Goal: Task Accomplishment & Management: Manage account settings

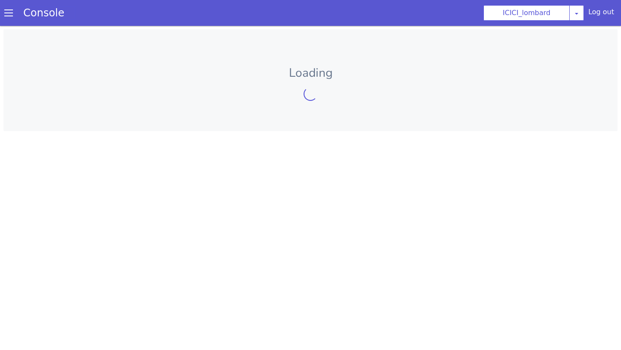
click at [14, 12] on link "Console" at bounding box center [44, 13] width 62 height 12
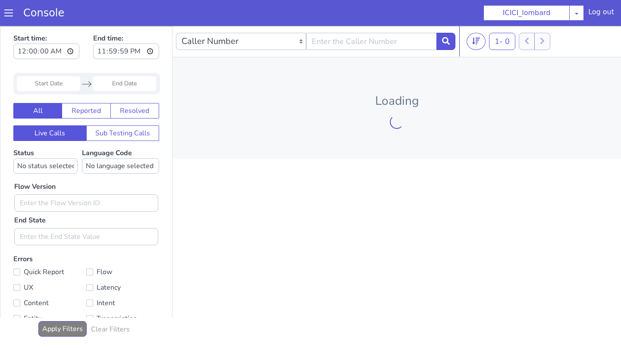
click at [9, 12] on span at bounding box center [8, 13] width 9 height 9
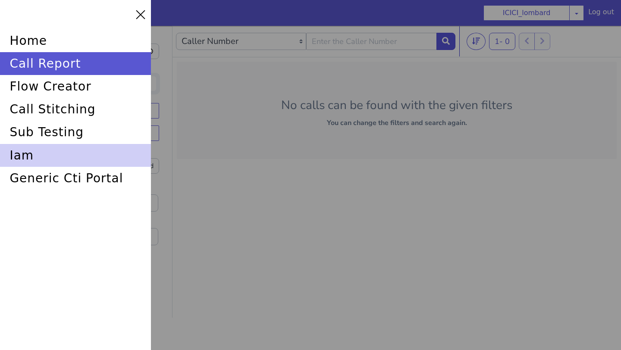
click at [31, 154] on div "iam" at bounding box center [75, 155] width 151 height 23
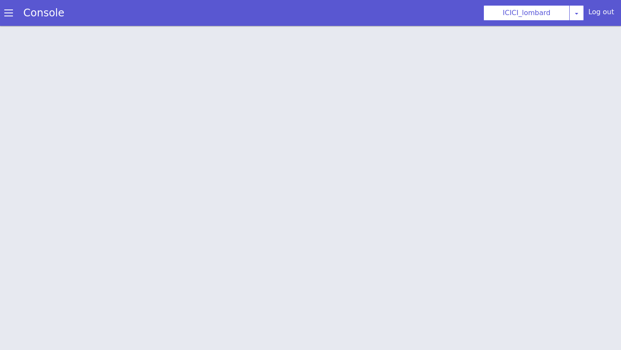
scroll to position [3, 0]
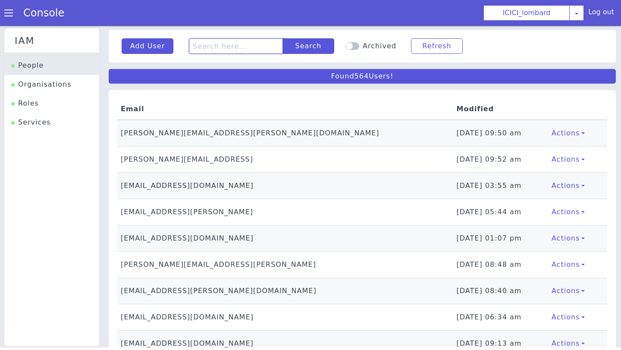
click at [212, 45] on input "text" at bounding box center [236, 46] width 94 height 16
type input "shruti"
click at [294, 47] on button "Search" at bounding box center [309, 46] width 52 height 16
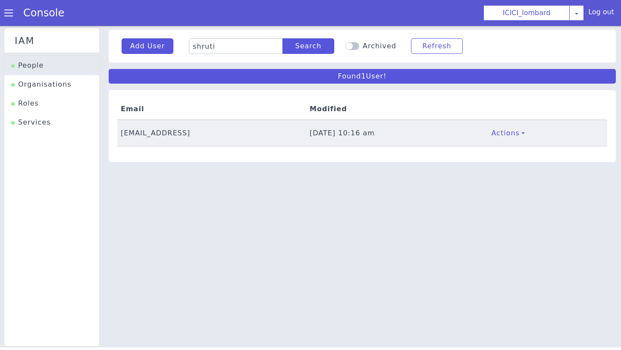
click at [148, 133] on td "shruti.dhoke@skit.ai" at bounding box center [211, 133] width 189 height 27
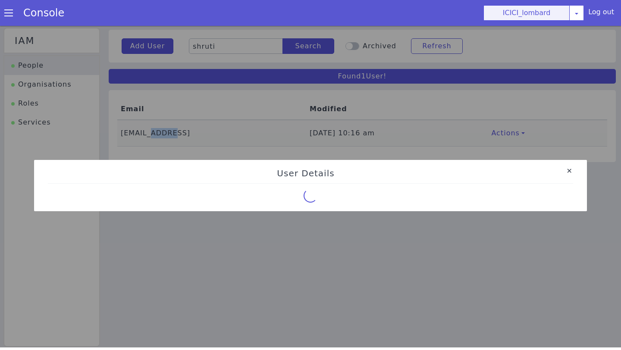
select select "9"
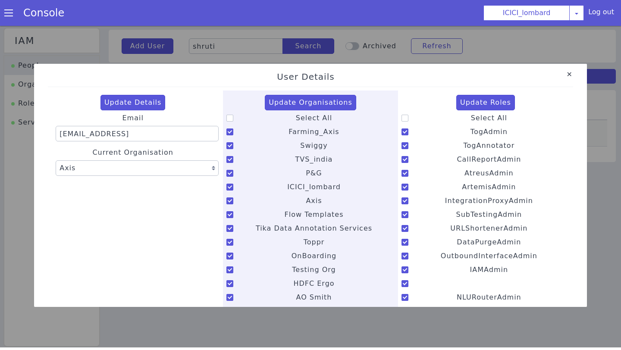
scroll to position [0, 0]
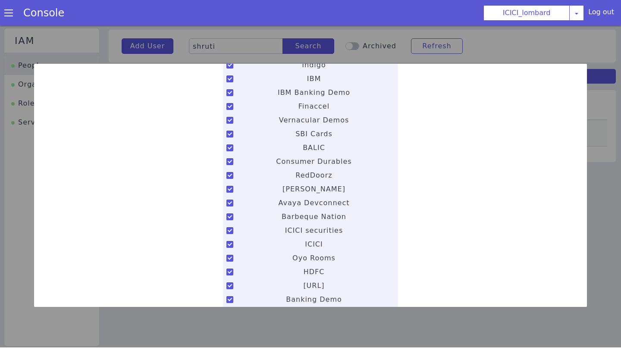
click at [350, 205] on label "Avaya Devconnect" at bounding box center [311, 203] width 168 height 12
click at [278, 198] on input "Avaya Devconnect" at bounding box center [278, 198] width 0 height 0
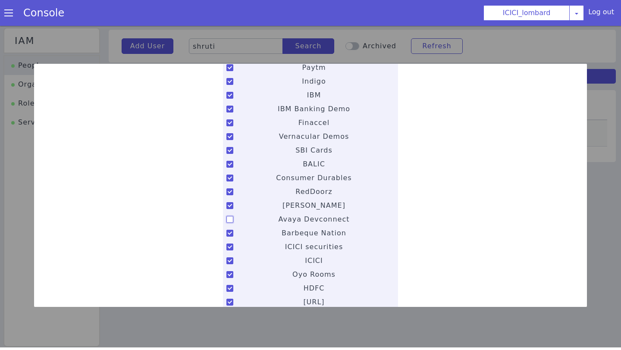
scroll to position [347, 0]
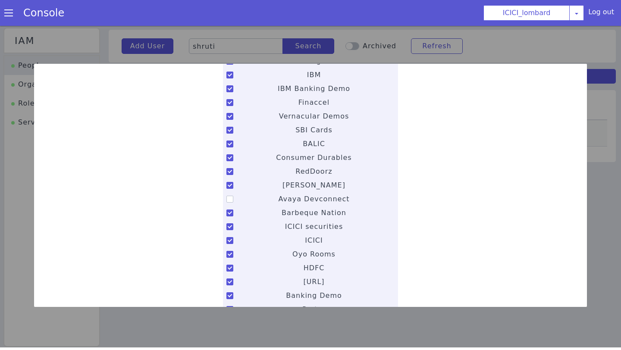
click at [229, 200] on icon at bounding box center [230, 199] width 7 height 7
click at [278, 194] on input "Avaya Devconnect" at bounding box center [278, 194] width 0 height 0
checkbox input "true"
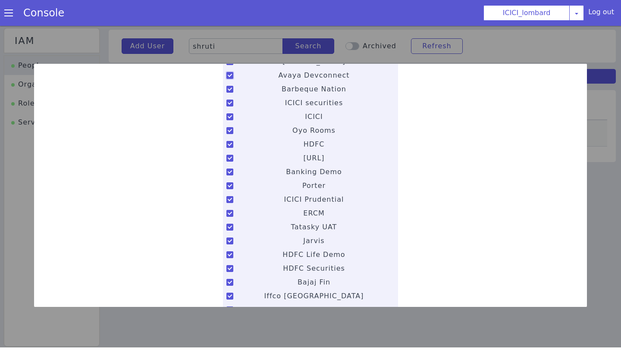
scroll to position [0, 0]
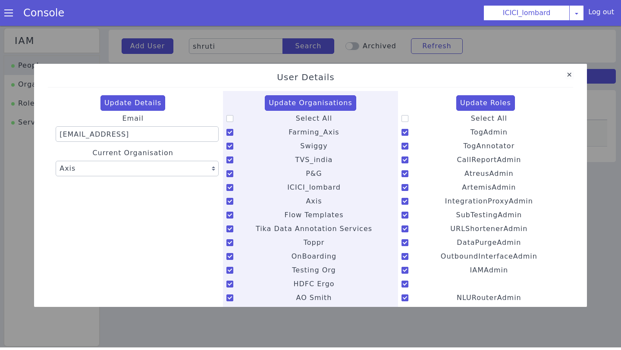
click at [573, 74] on link "Close" at bounding box center [570, 75] width 9 height 9
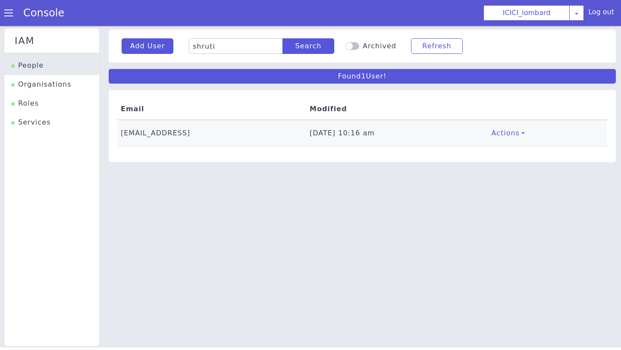
click at [41, 84] on div "Organisations" at bounding box center [41, 84] width 60 height 10
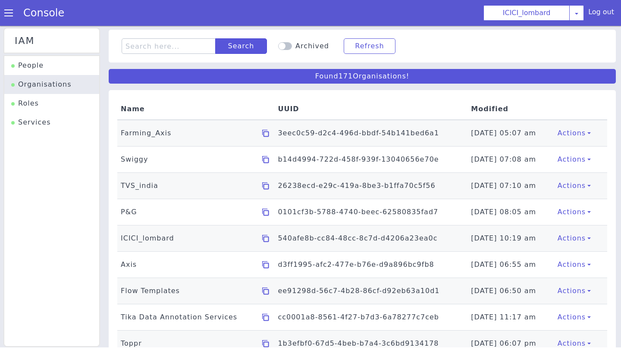
click at [5, 13] on span at bounding box center [8, 13] width 9 height 9
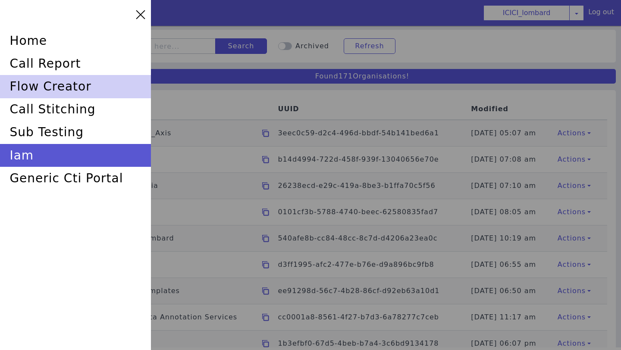
click at [38, 83] on div "flow creator" at bounding box center [75, 86] width 151 height 23
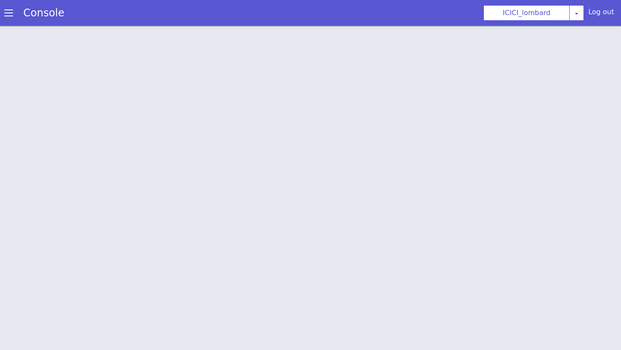
scroll to position [3, 0]
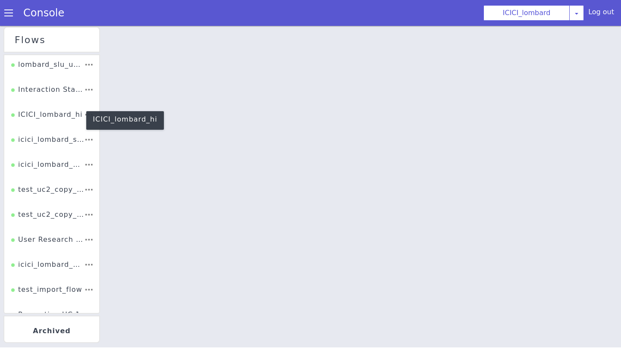
click at [148, 5] on div "ICICI_lombard_hi" at bounding box center [133, 0] width 72 height 19
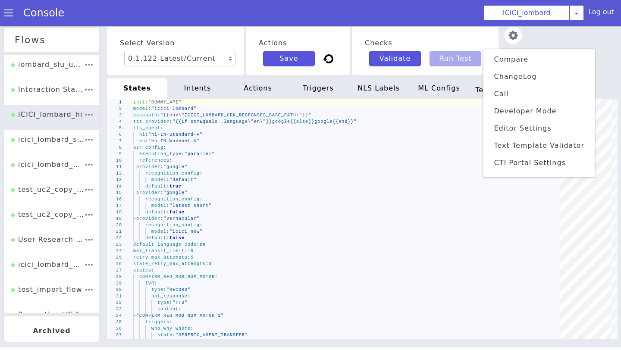
click at [10, 6] on span at bounding box center [13, 1] width 9 height 9
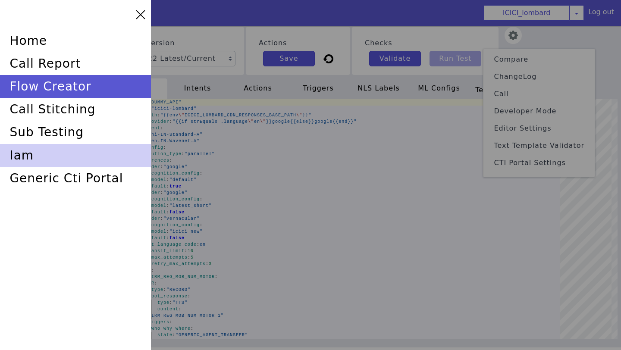
click at [19, 160] on div "iam" at bounding box center [75, 153] width 151 height 23
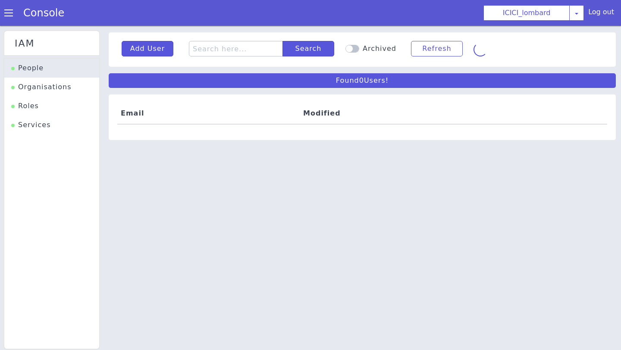
scroll to position [3, 0]
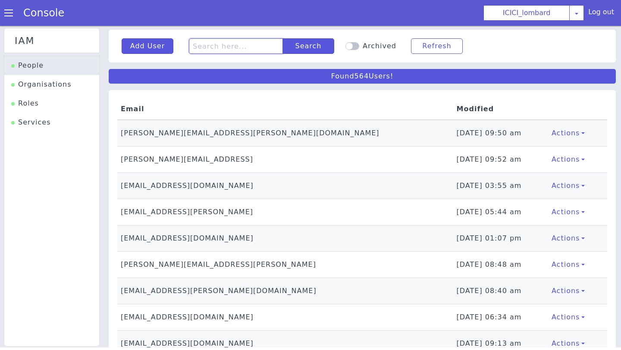
click at [220, 48] on input "text" at bounding box center [236, 46] width 94 height 16
type input "gauri"
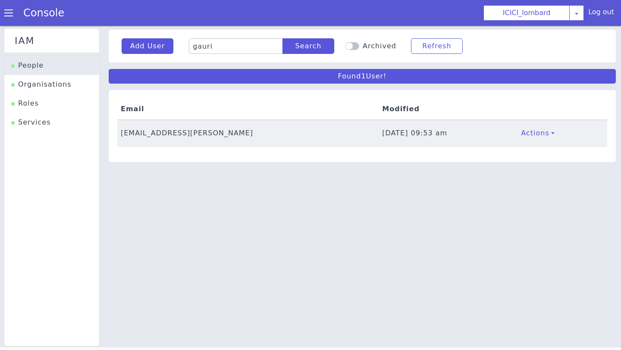
click at [151, 134] on td "gauri.rustogi@skit.ai" at bounding box center [247, 133] width 261 height 27
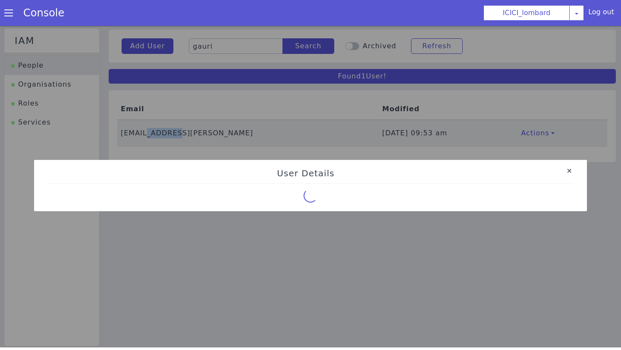
select select "77"
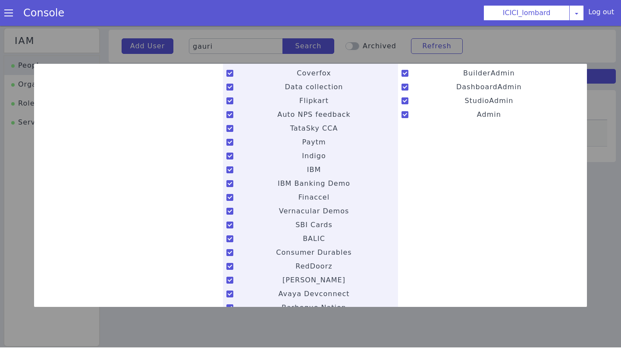
scroll to position [0, 0]
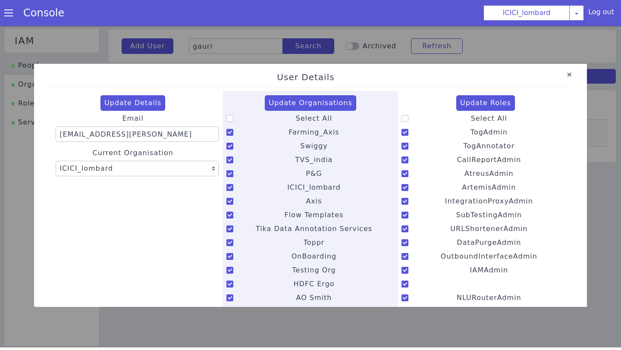
click at [405, 118] on icon at bounding box center [405, 118] width 7 height 7
click at [471, 113] on input "Select All" at bounding box center [471, 113] width 0 height 0
click at [405, 118] on icon at bounding box center [405, 118] width 7 height 7
click at [471, 113] on input "Select All" at bounding box center [471, 113] width 0 height 0
checkbox input "false"
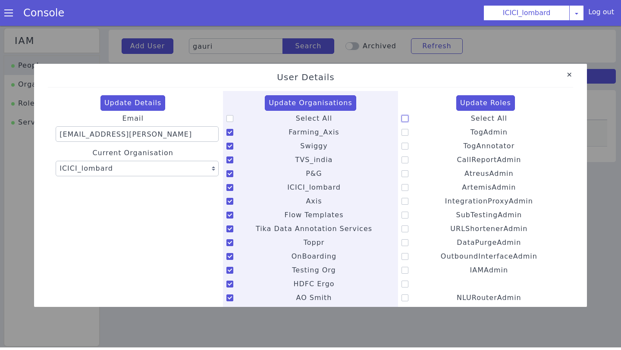
checkbox input "true"
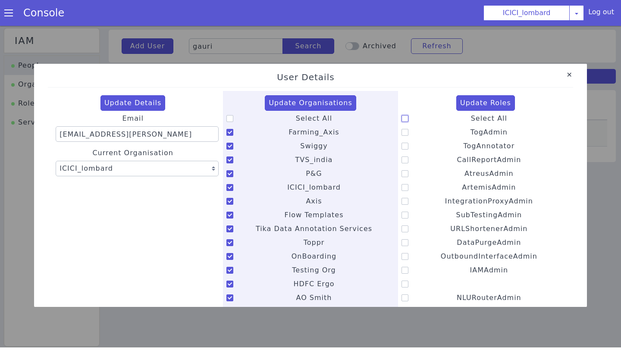
checkbox input "true"
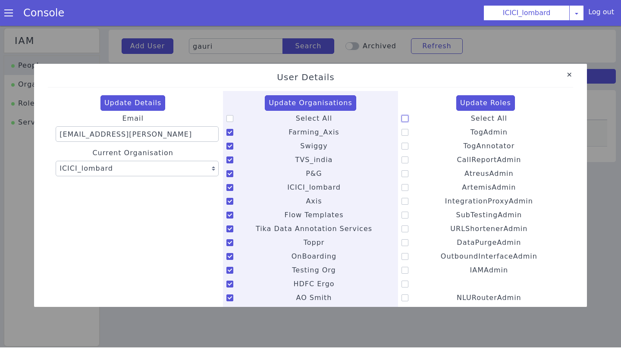
checkbox input "true"
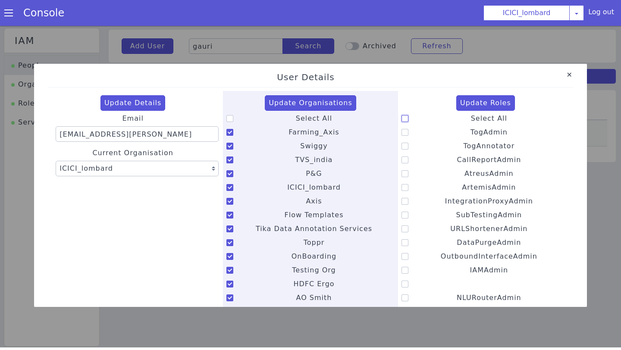
checkbox input "true"
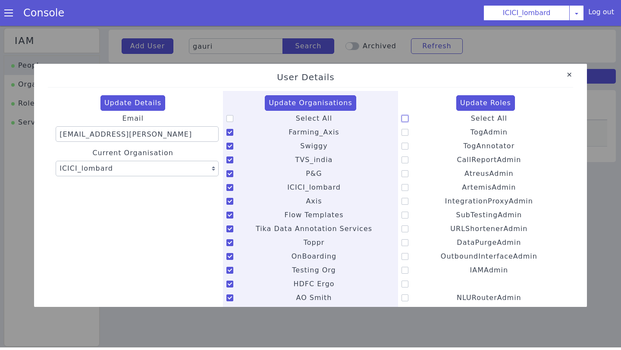
checkbox input "true"
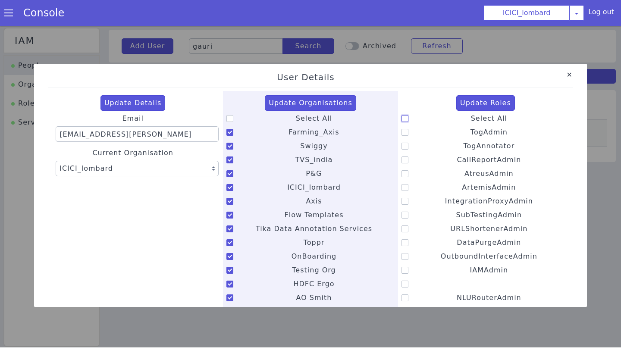
checkbox input "true"
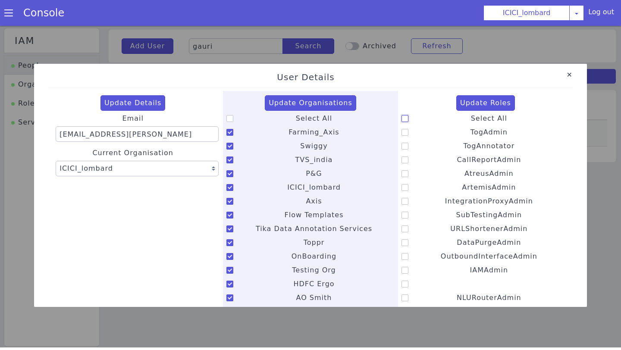
checkbox input "true"
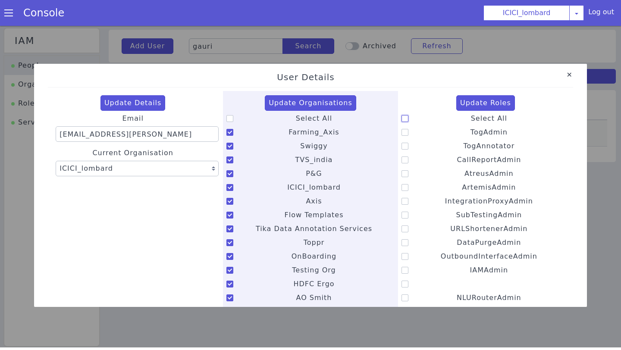
checkbox input "true"
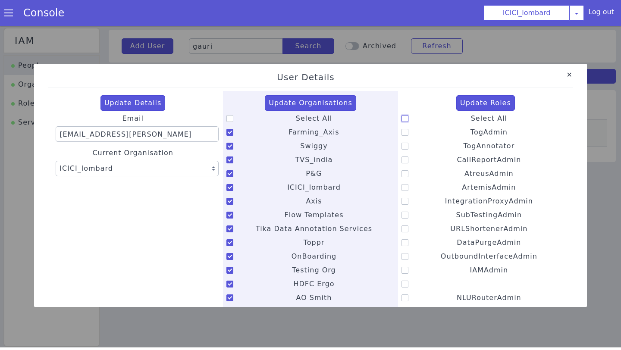
checkbox input "true"
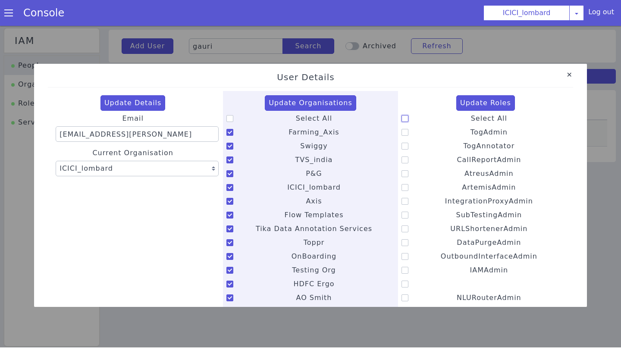
checkbox input "true"
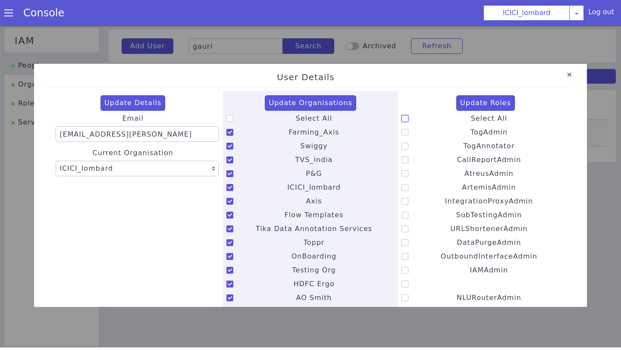
checkbox input "true"
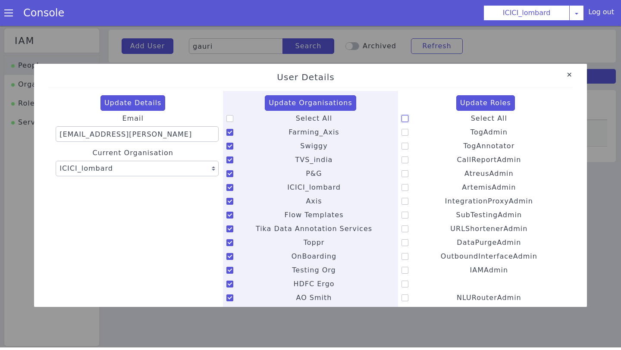
checkbox input "true"
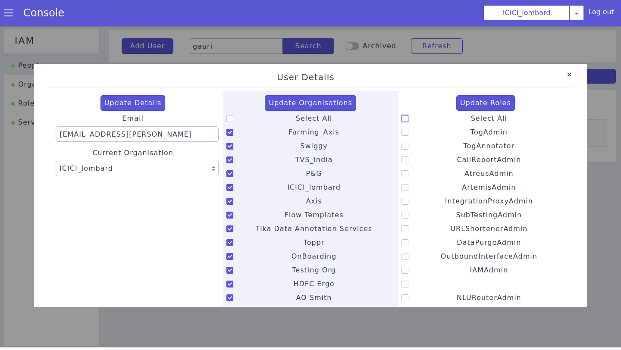
checkbox input "true"
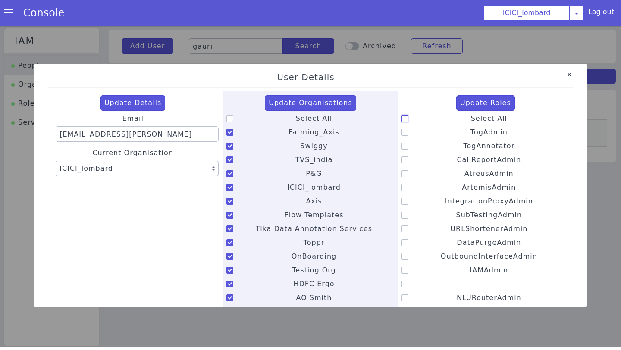
checkbox input "true"
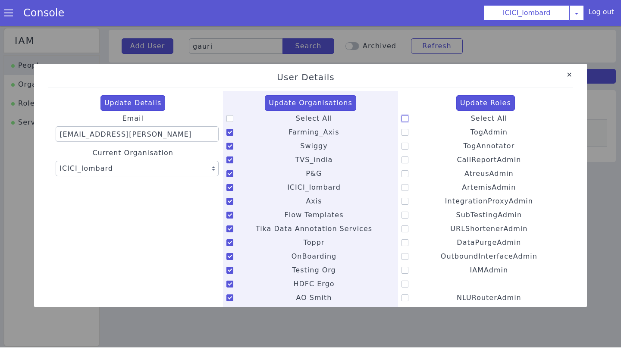
checkbox input "true"
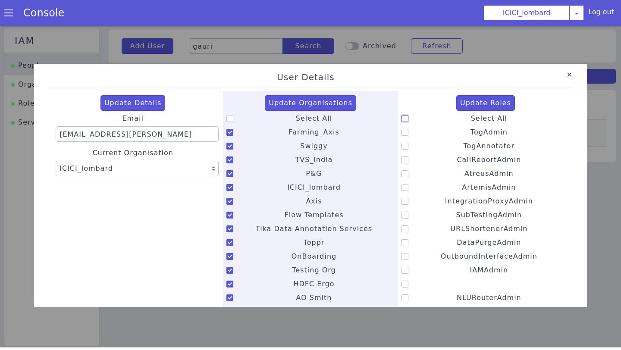
checkbox input "true"
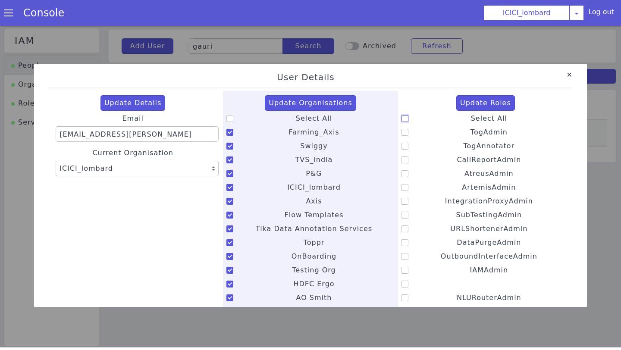
checkbox input "true"
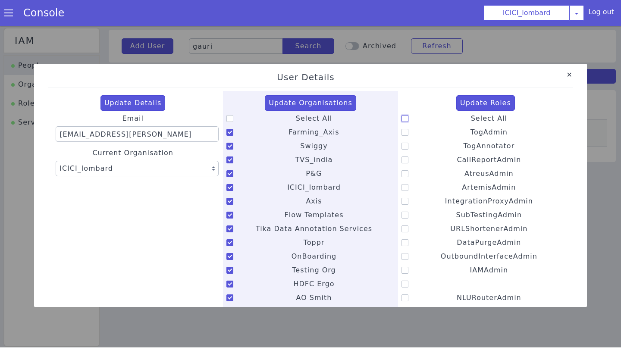
checkbox input "true"
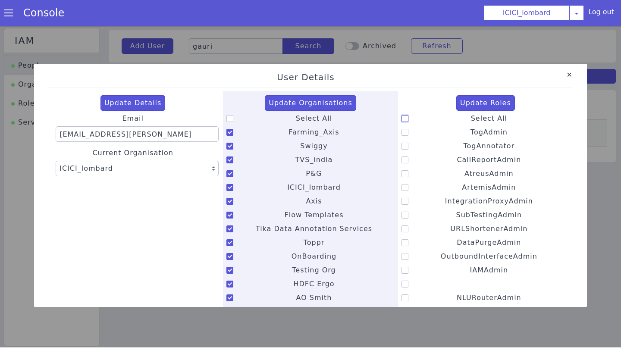
checkbox input "true"
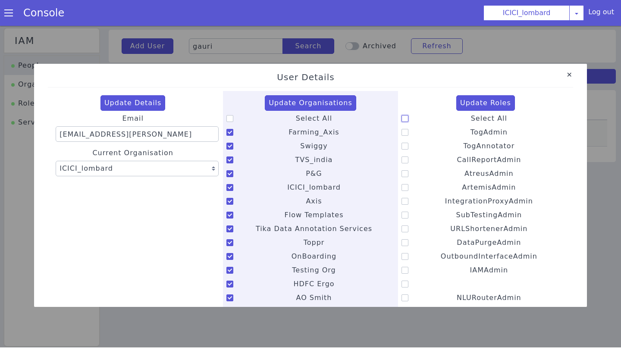
checkbox input "true"
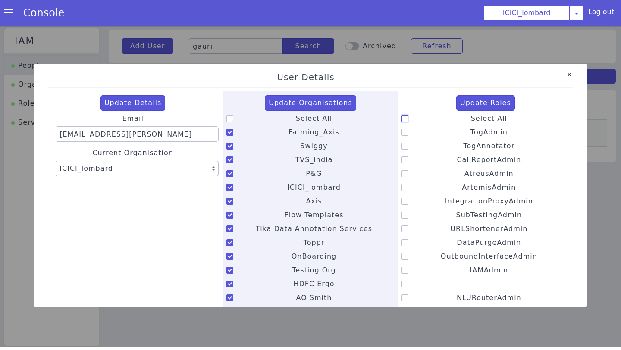
checkbox input "true"
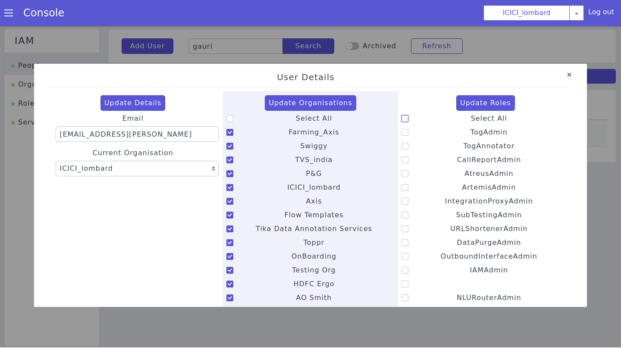
checkbox input "true"
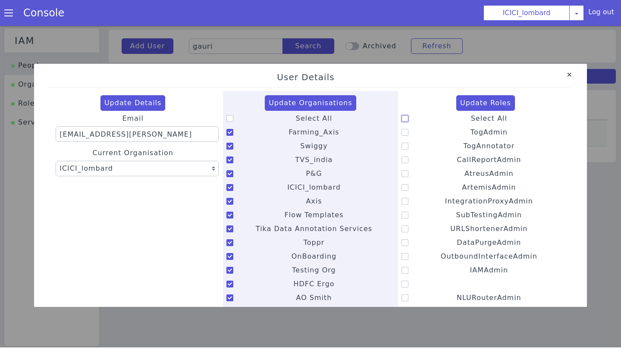
checkbox input "true"
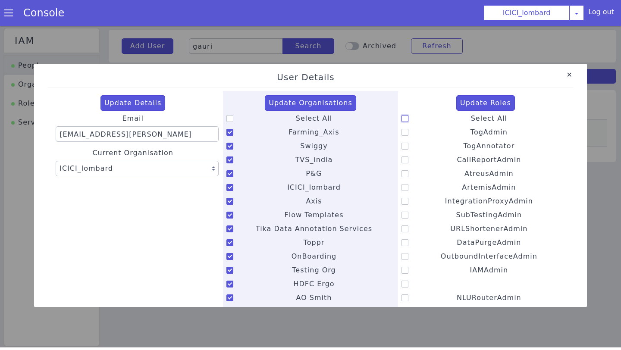
checkbox input "true"
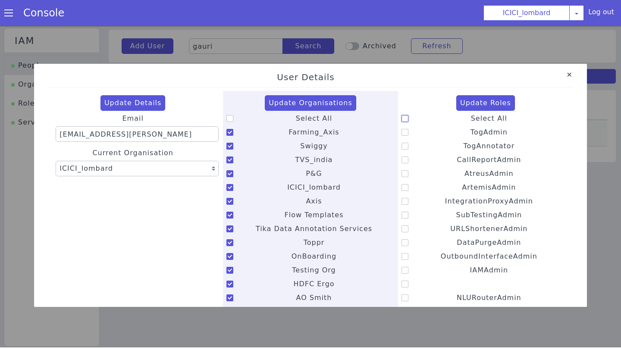
checkbox input "true"
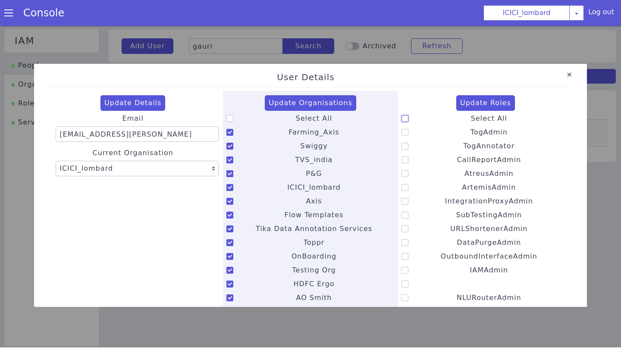
checkbox input "true"
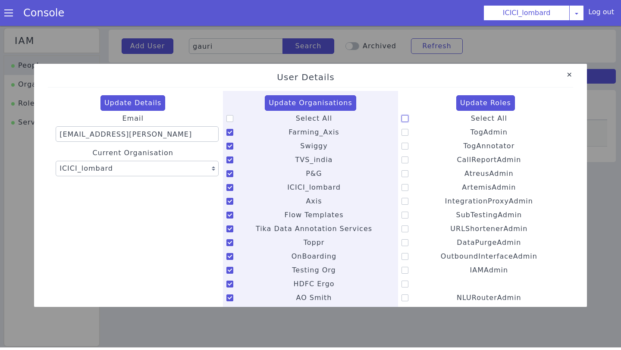
checkbox input "true"
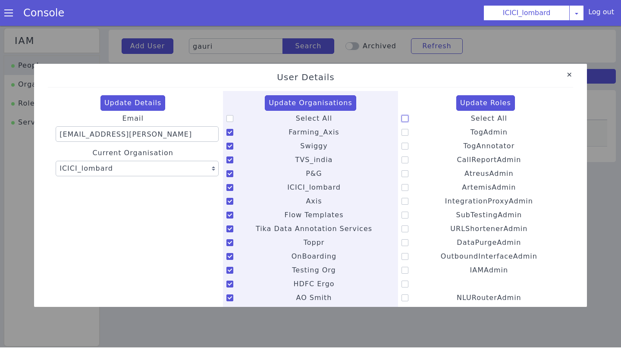
checkbox input "true"
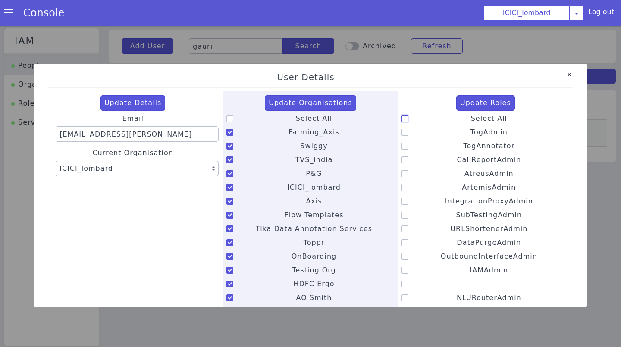
checkbox input "true"
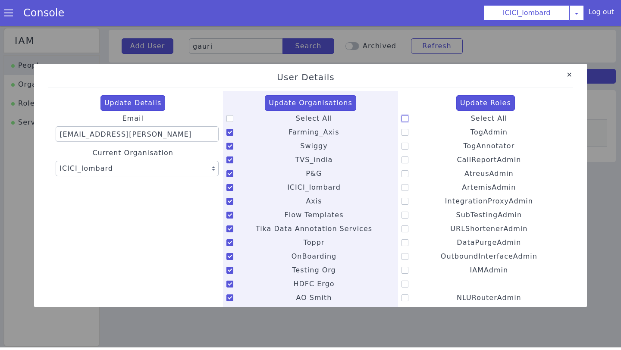
checkbox input "true"
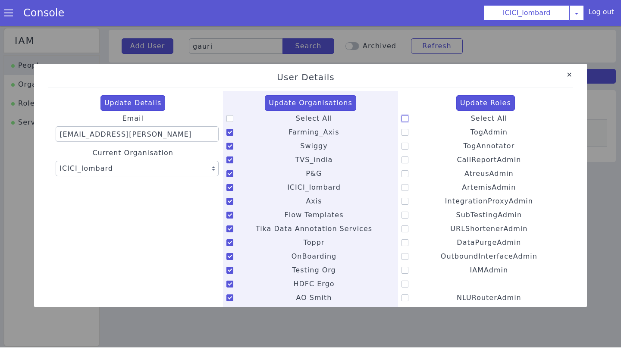
checkbox input "true"
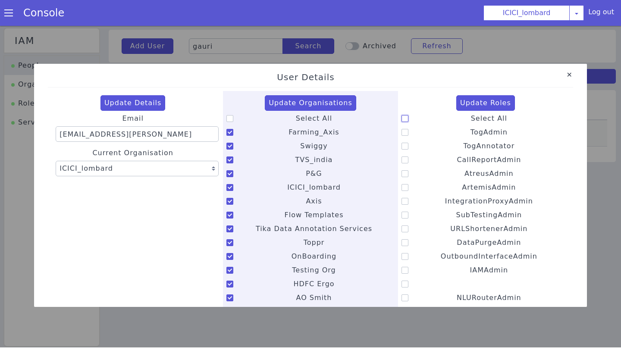
checkbox input "true"
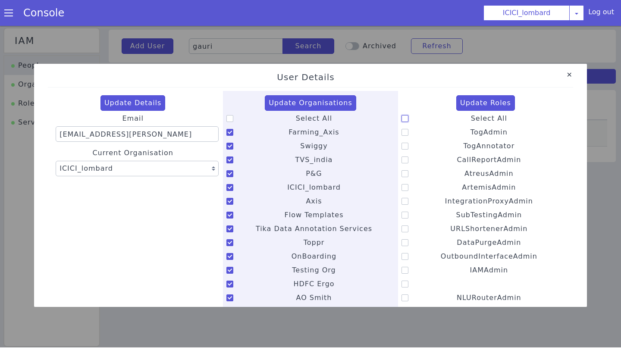
checkbox input "true"
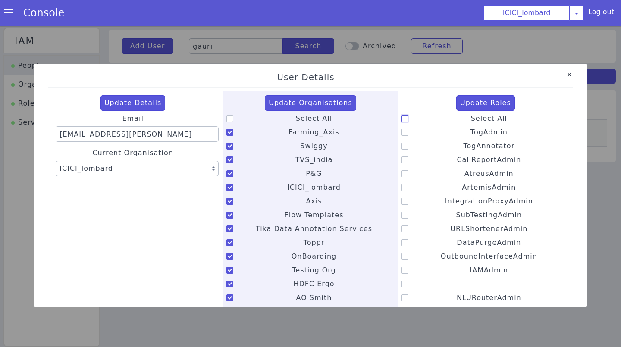
checkbox input "true"
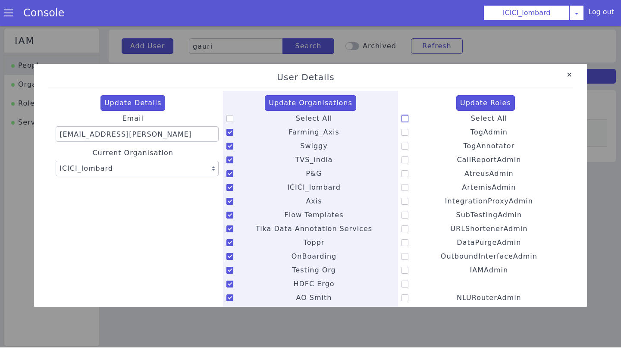
checkbox input "true"
checkbox input "false"
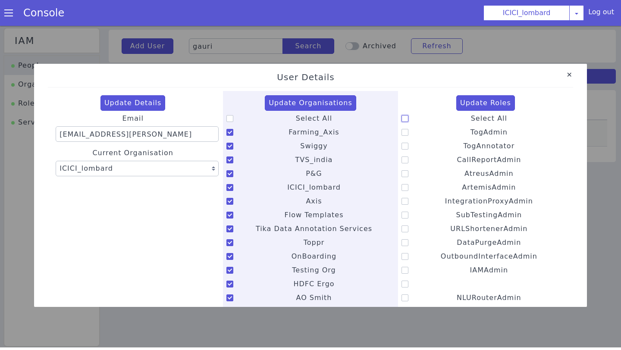
checkbox input "false"
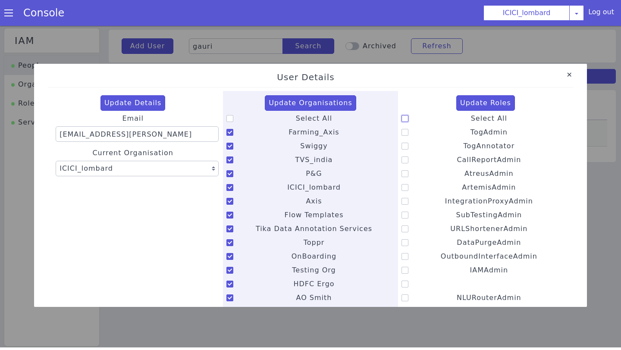
checkbox input "false"
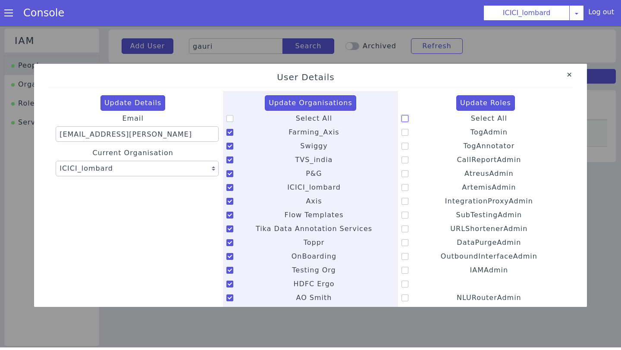
checkbox input "false"
click at [405, 119] on icon at bounding box center [405, 118] width 7 height 7
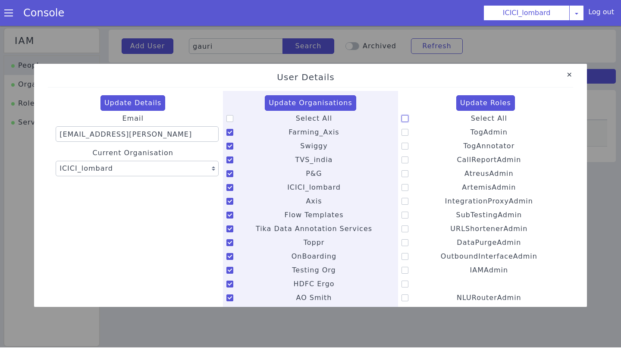
click at [471, 113] on input "Select All" at bounding box center [471, 113] width 0 height 0
checkbox input "true"
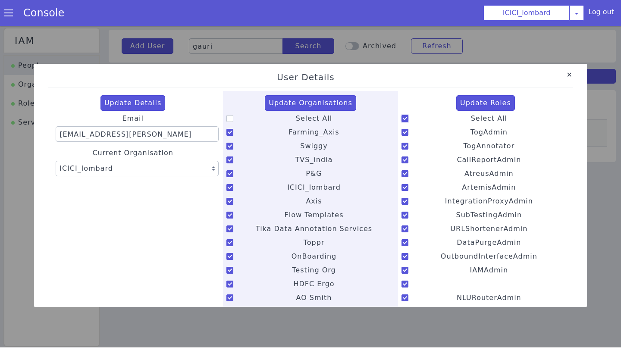
checkbox input "true"
click at [477, 106] on button "Update Roles" at bounding box center [485, 103] width 59 height 16
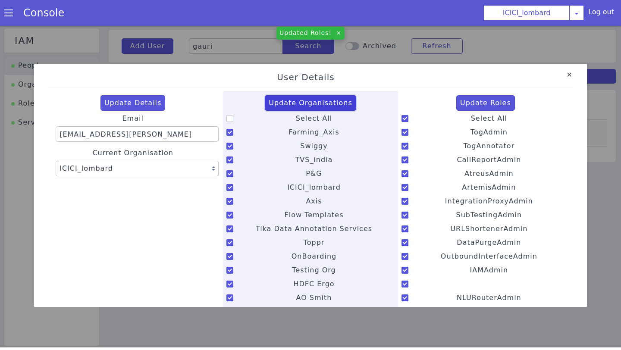
click at [298, 106] on button "Update Organisations" at bounding box center [310, 103] width 91 height 16
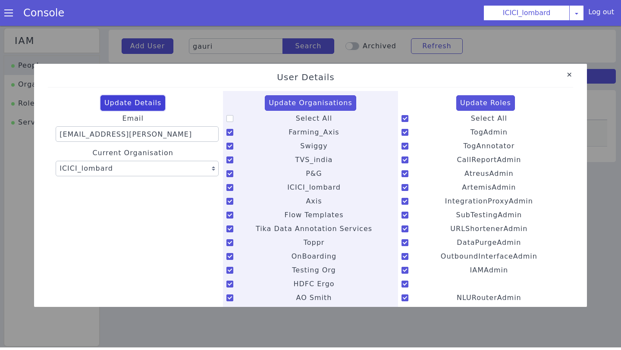
click at [134, 104] on button "Update Details" at bounding box center [133, 103] width 65 height 16
click at [570, 76] on link "Close" at bounding box center [570, 75] width 9 height 9
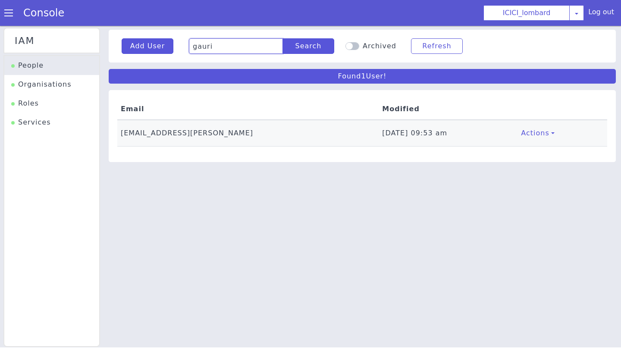
click at [218, 48] on input "gauri" at bounding box center [236, 46] width 94 height 16
